Goal: Task Accomplishment & Management: Manage account settings

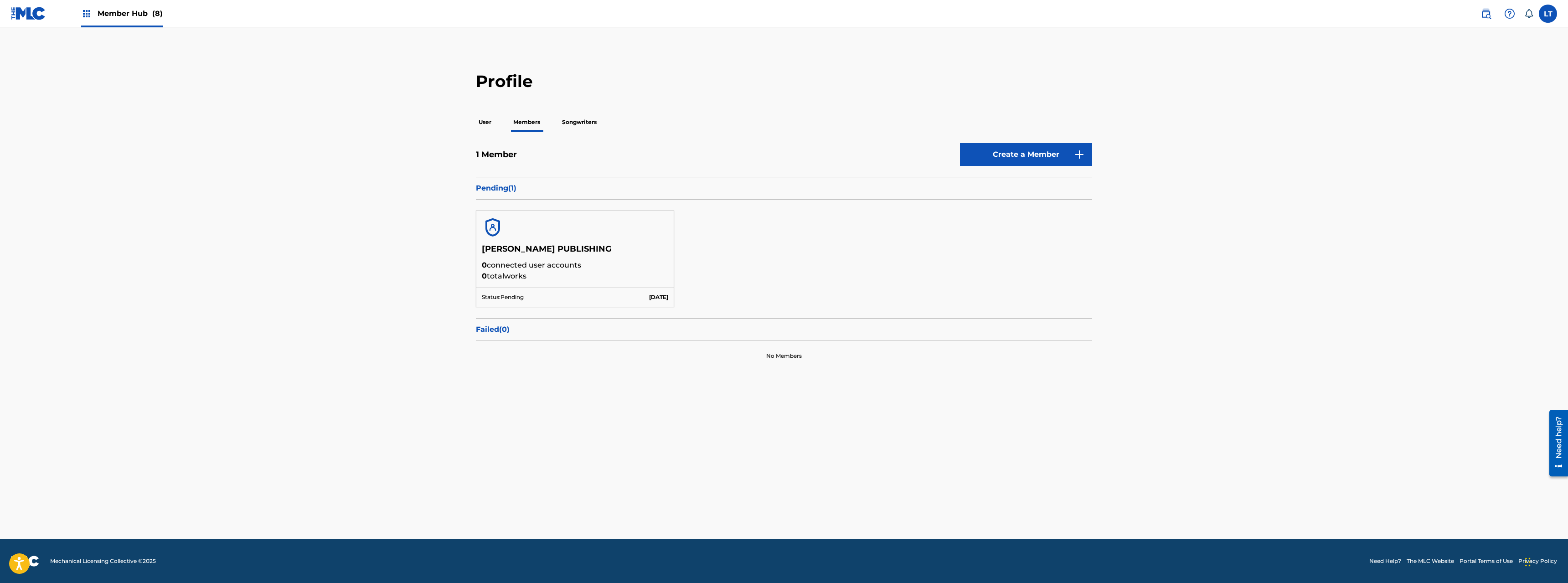
click at [587, 122] on p "Songwriters" at bounding box center [579, 122] width 40 height 19
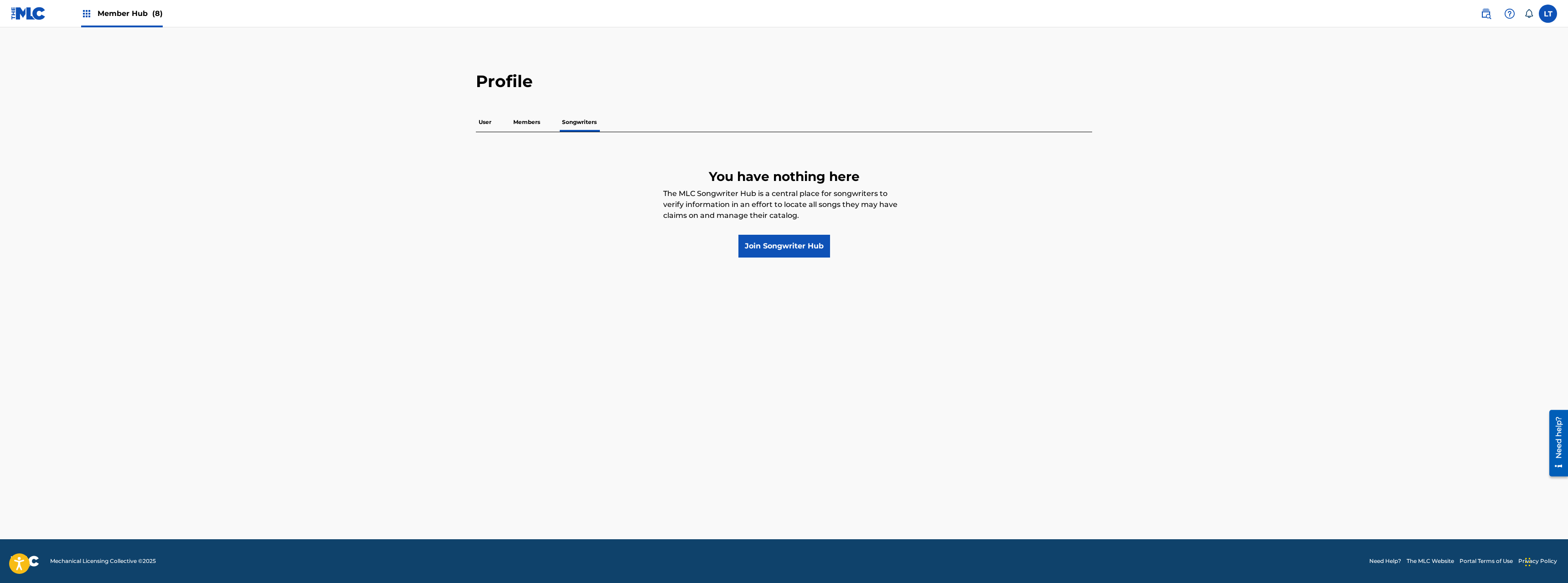
click at [533, 119] on p "Members" at bounding box center [527, 122] width 32 height 19
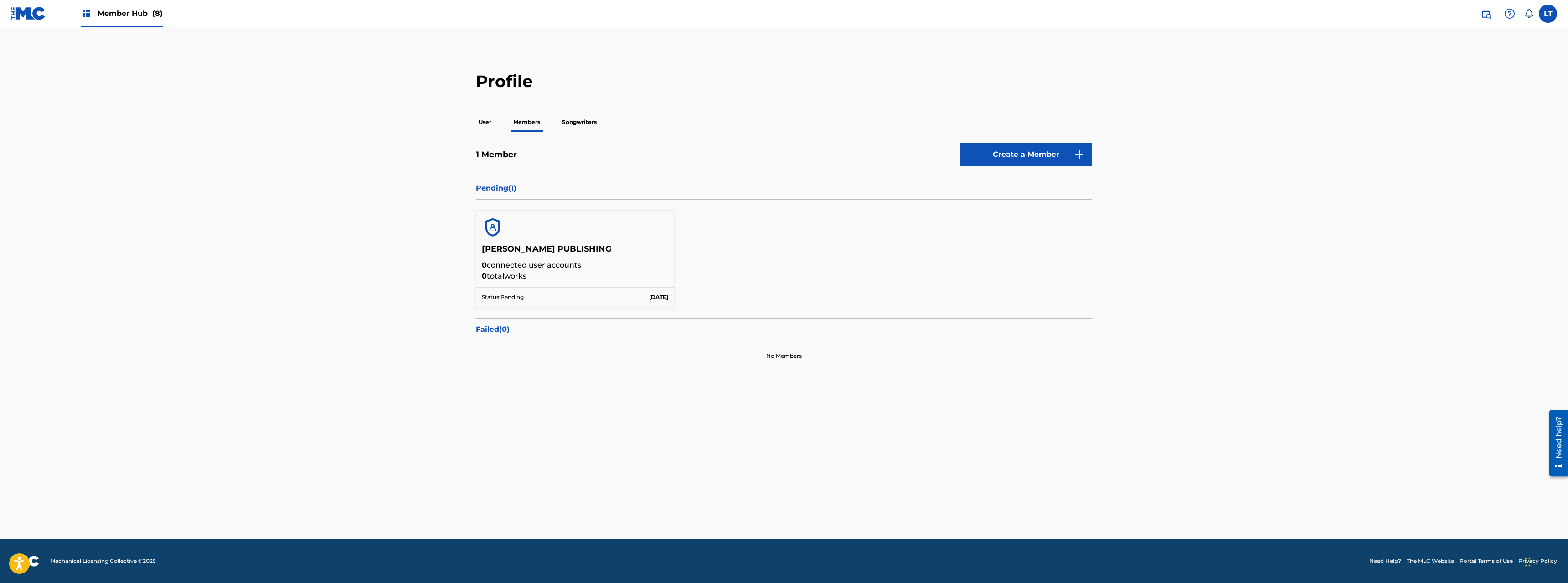
click at [487, 123] on p "User" at bounding box center [485, 122] width 18 height 19
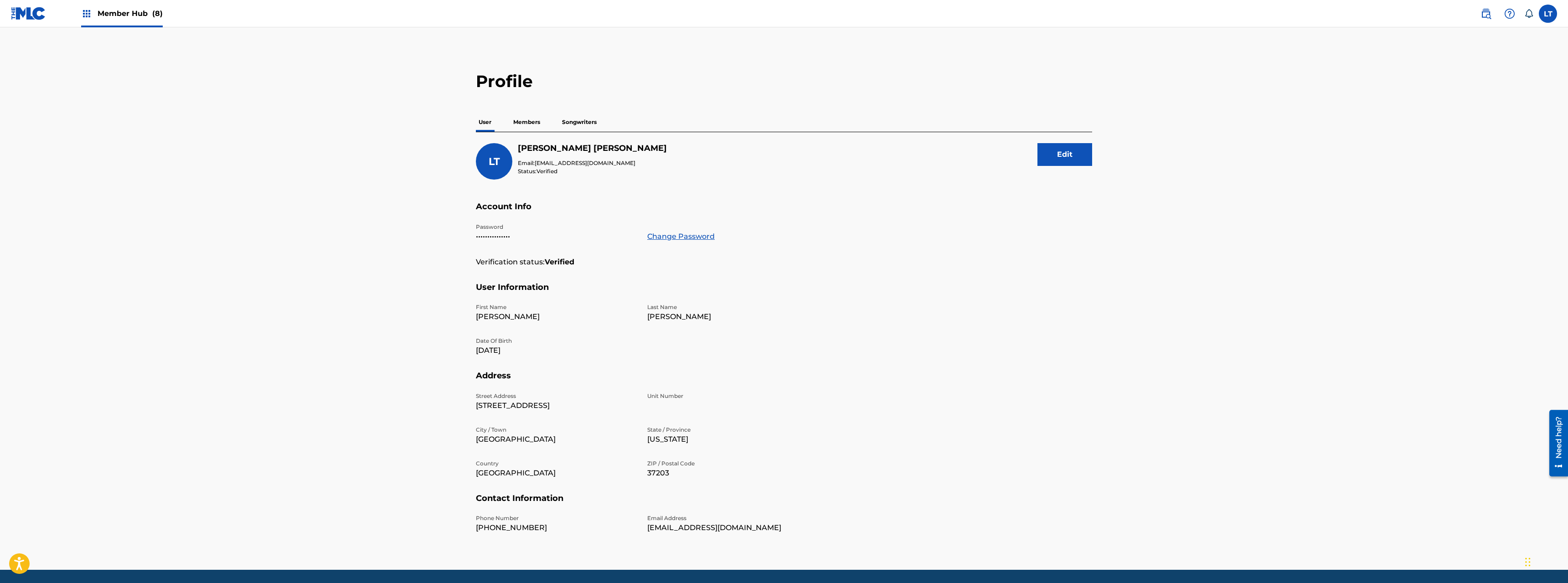
click at [93, 14] on div "Member Hub (8)" at bounding box center [122, 13] width 82 height 27
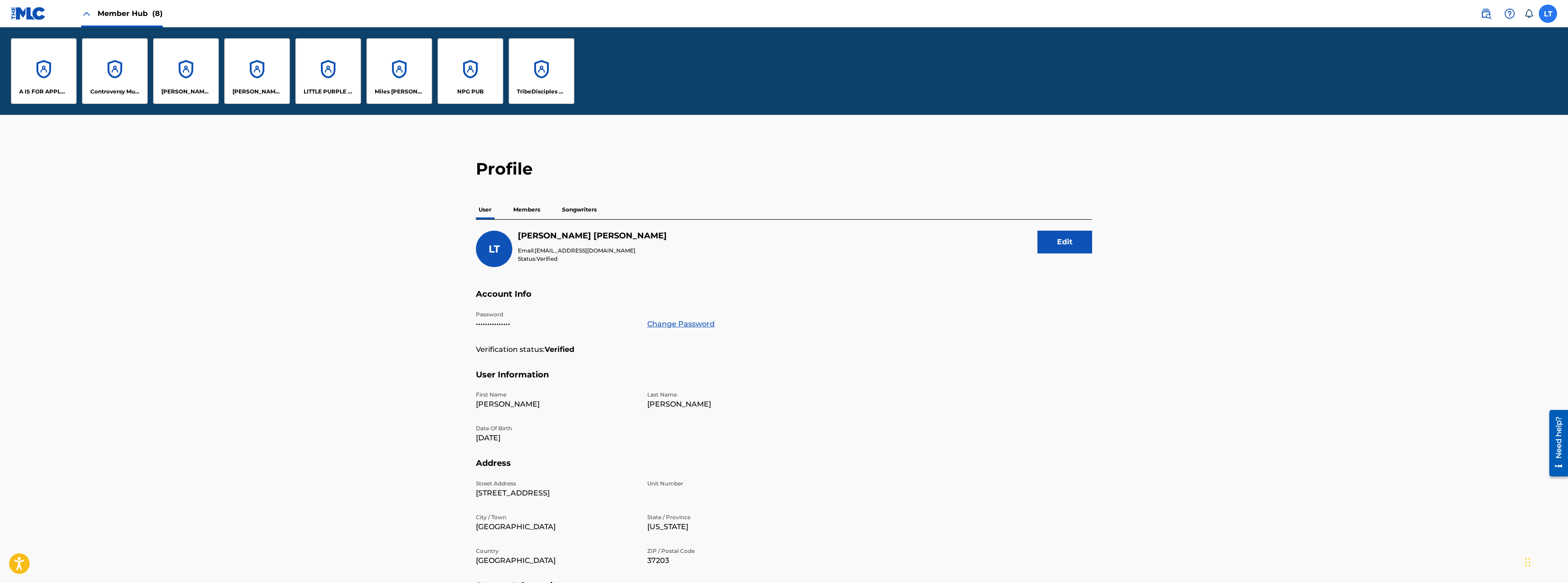
click at [1549, 15] on label at bounding box center [1548, 13] width 18 height 18
click at [1548, 13] on input "LT [PERSON_NAME] [EMAIL_ADDRESS][DOMAIN_NAME] Notification Preferences Profile …" at bounding box center [1548, 13] width 0 height 0
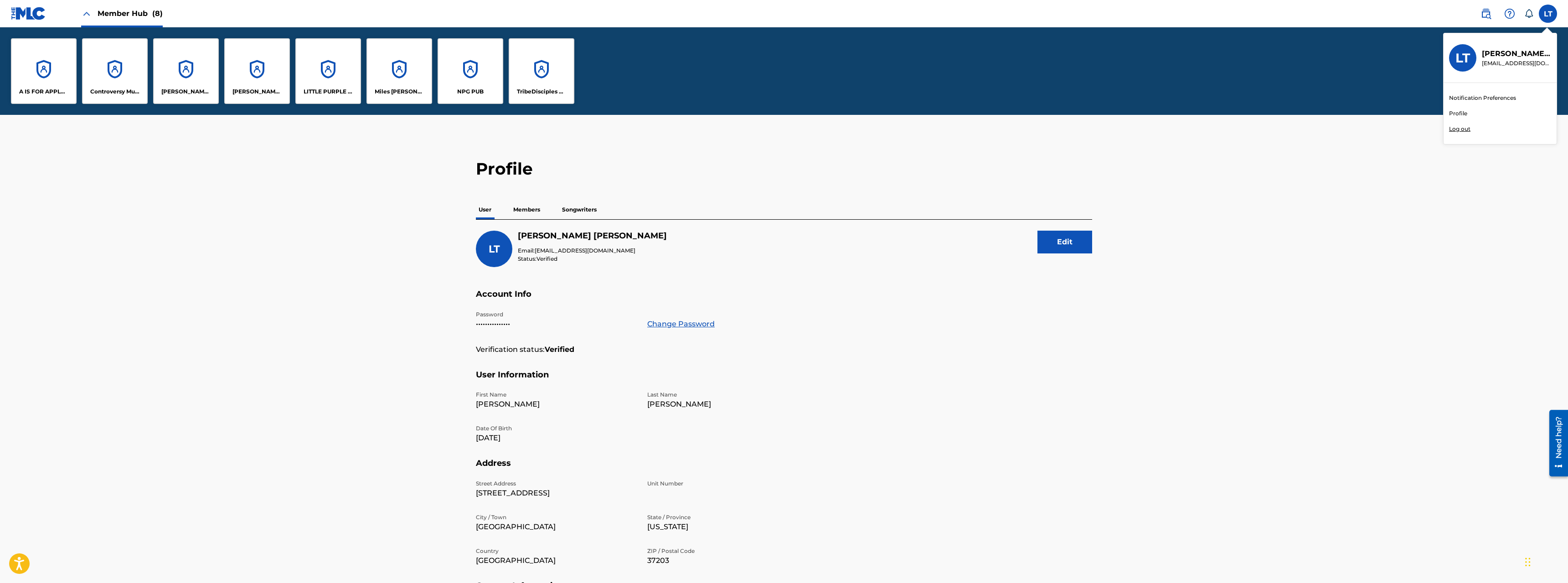
click at [1457, 130] on p "Log out" at bounding box center [1460, 128] width 21 height 8
click at [1548, 13] on input "LT [PERSON_NAME] [EMAIL_ADDRESS][DOMAIN_NAME] Notification Preferences Profile …" at bounding box center [1548, 13] width 0 height 0
